Goal: Information Seeking & Learning: Find specific page/section

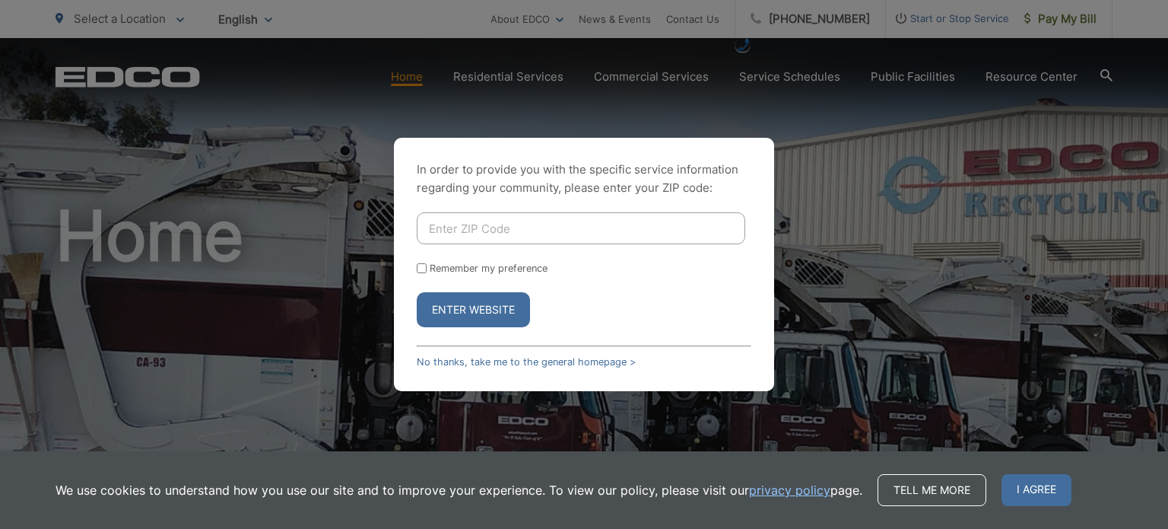
click at [535, 226] on input "Enter ZIP Code" at bounding box center [581, 228] width 329 height 32
type input "91942"
click at [484, 311] on button "Enter Website" at bounding box center [473, 309] width 113 height 35
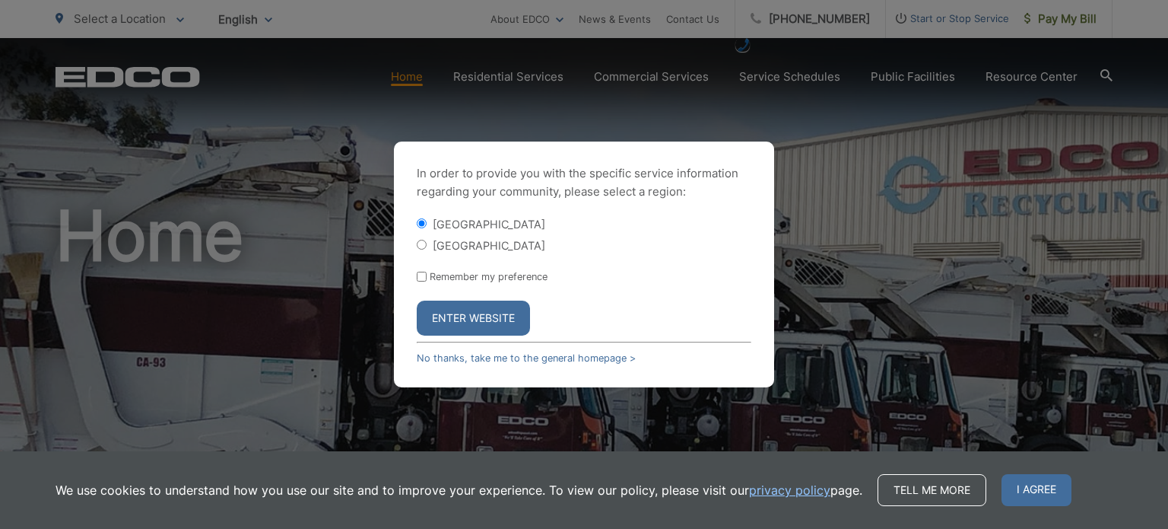
click at [450, 310] on button "Enter Website" at bounding box center [473, 317] width 113 height 35
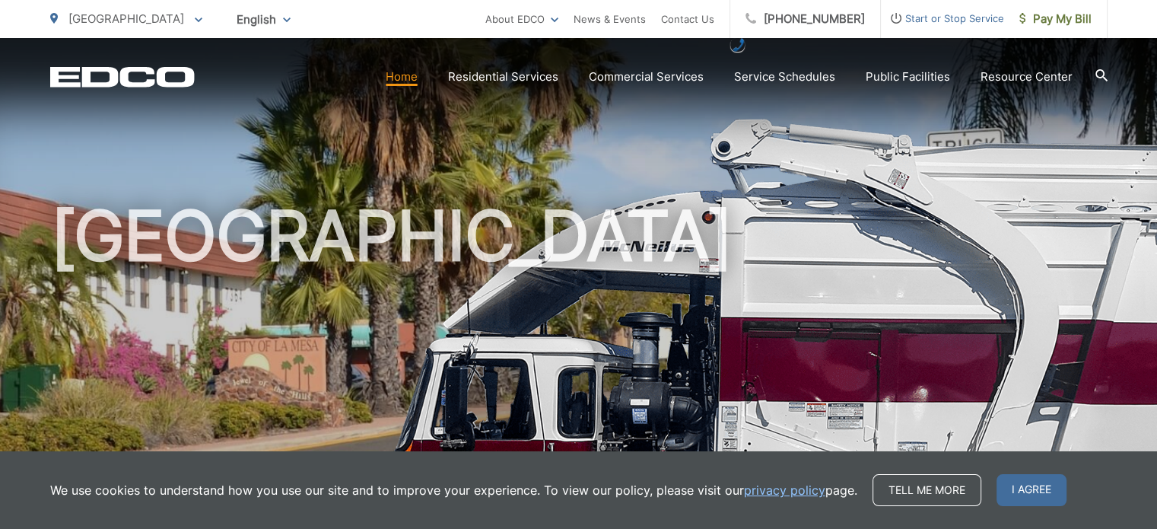
click at [738, 265] on h1 "[GEOGRAPHIC_DATA]" at bounding box center [578, 438] width 1057 height 481
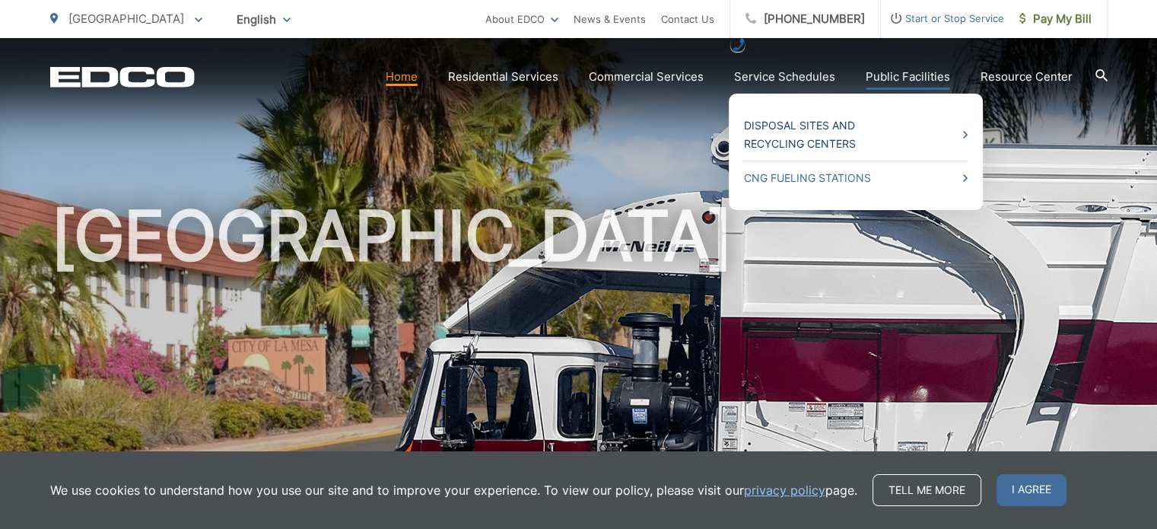
click at [966, 129] on span at bounding box center [965, 134] width 5 height 18
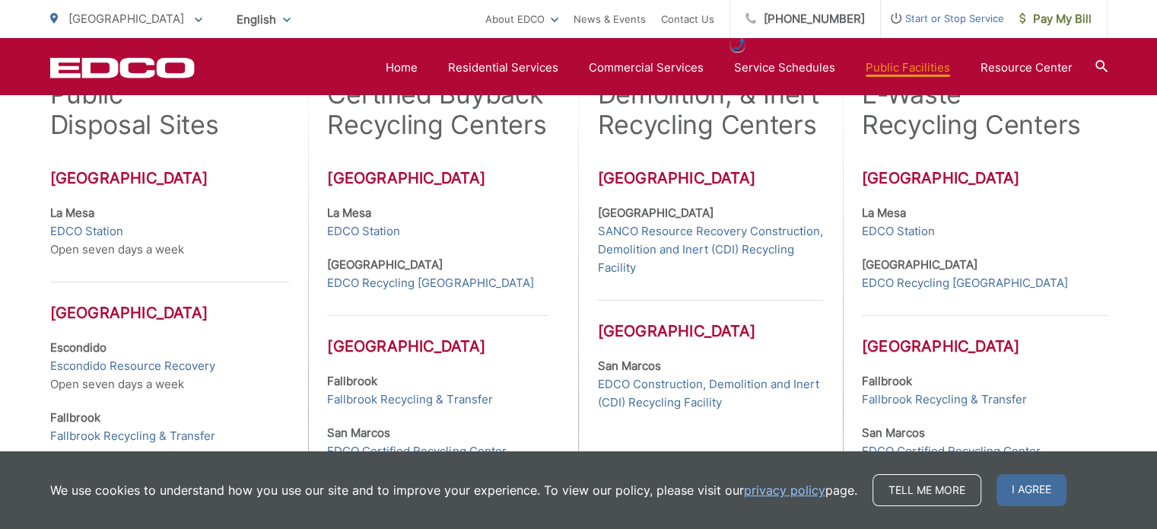
scroll to position [532, 0]
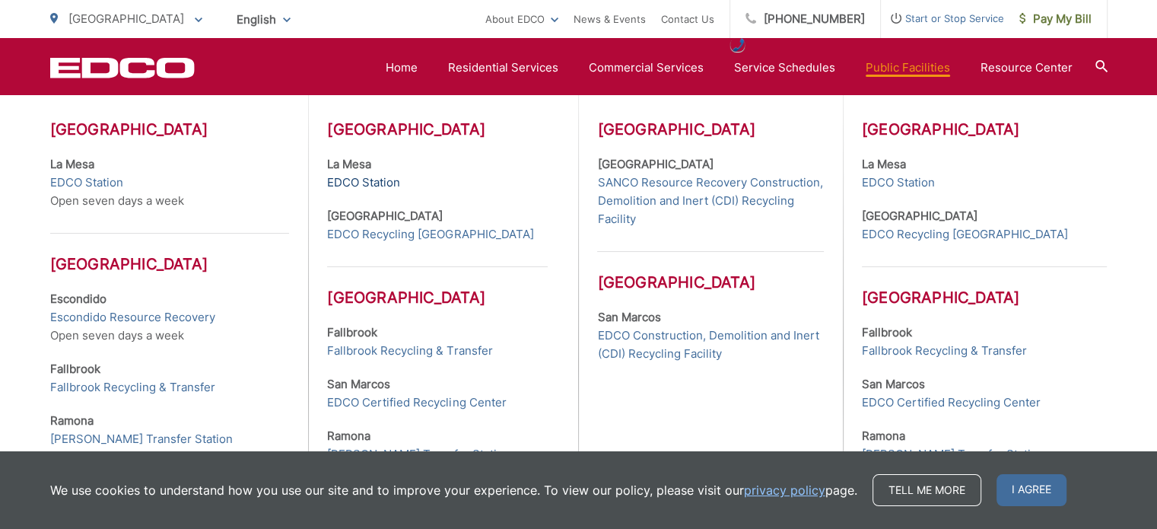
click at [378, 179] on link "EDCO Station" at bounding box center [363, 182] width 73 height 18
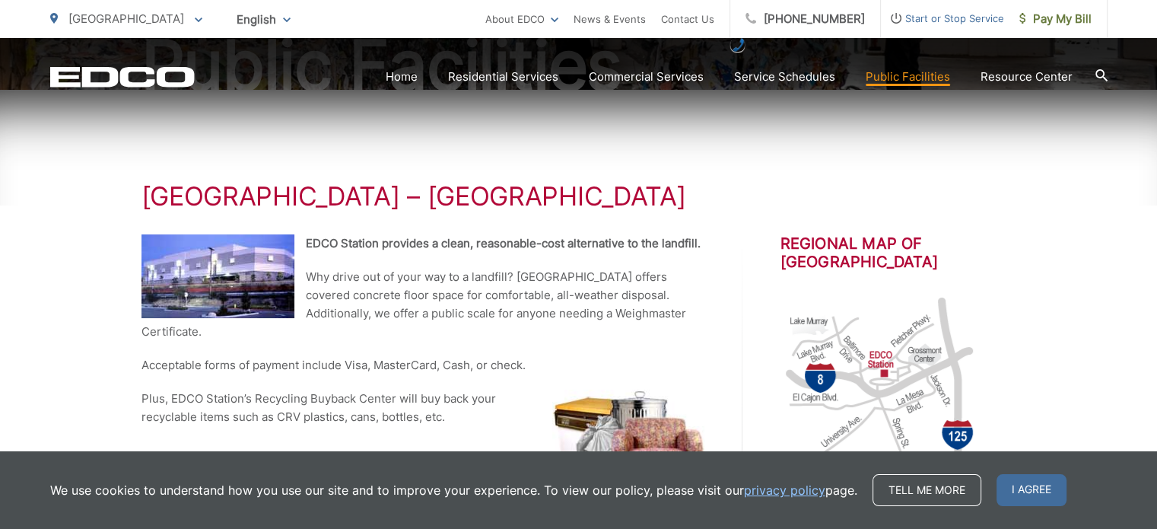
scroll to position [228, 0]
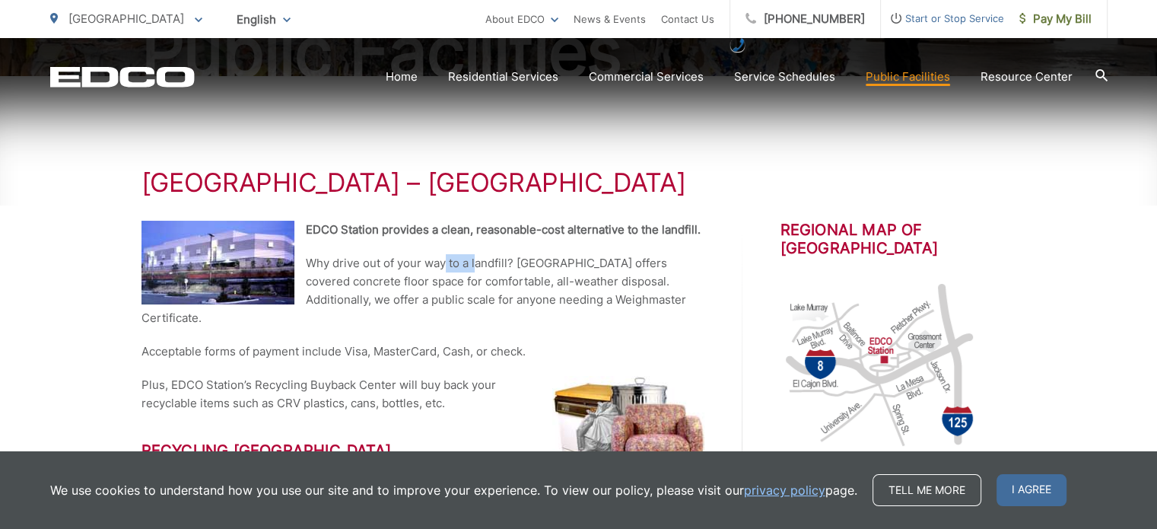
drag, startPoint x: 443, startPoint y: 268, endPoint x: 477, endPoint y: 268, distance: 33.5
click at [477, 268] on p "Why drive out of your way to a landfill? EDCO Station offers covered concrete f…" at bounding box center [422, 290] width 563 height 73
drag, startPoint x: 338, startPoint y: 281, endPoint x: 450, endPoint y: 281, distance: 112.6
click at [450, 281] on p "Why drive out of your way to a landfill? EDCO Station offers covered concrete f…" at bounding box center [422, 290] width 563 height 73
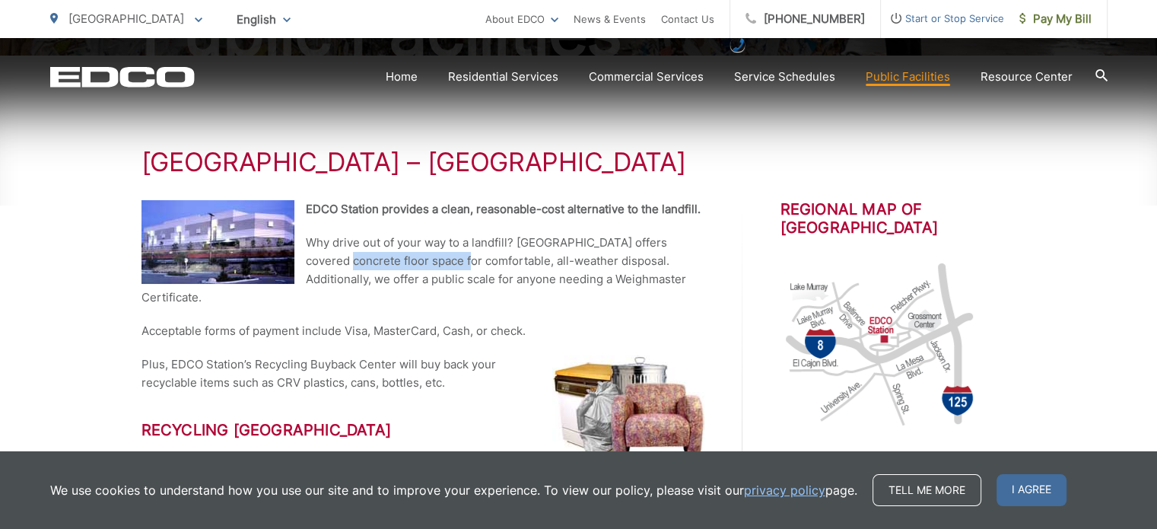
scroll to position [304, 0]
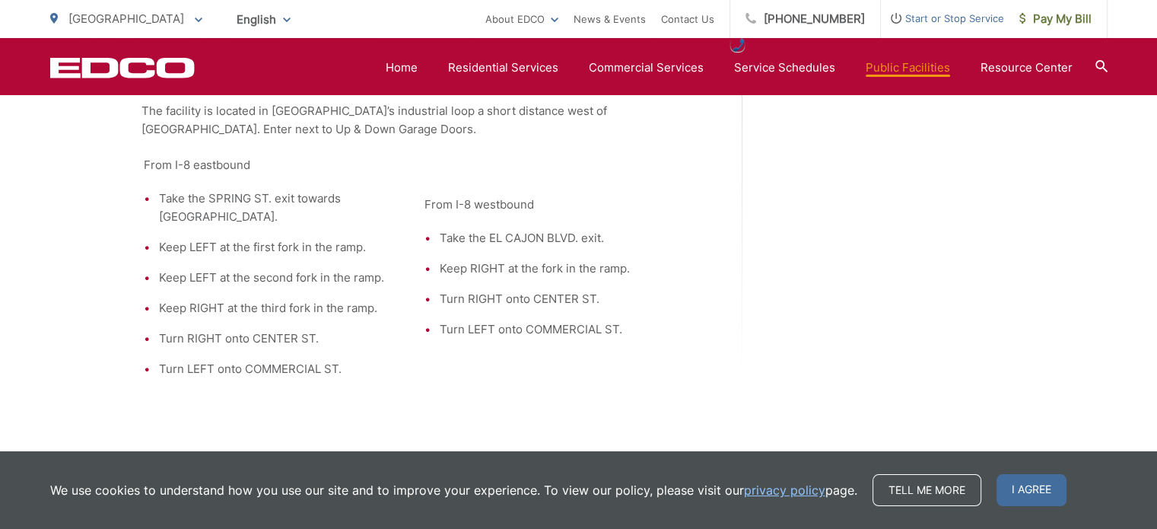
scroll to position [1393, 0]
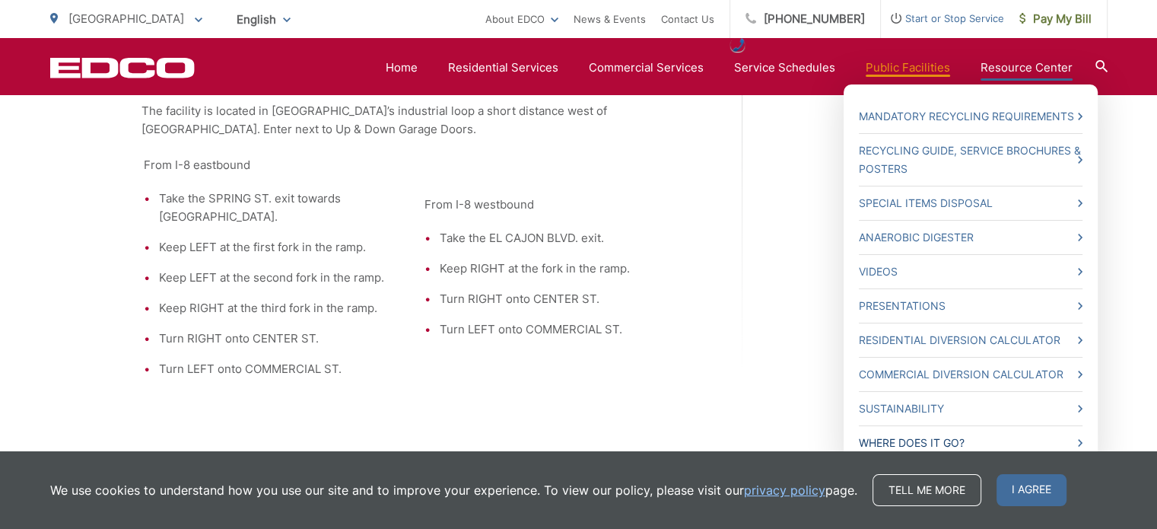
click at [938, 440] on link "Where Does it Go?" at bounding box center [971, 442] width 224 height 18
